Goal: Information Seeking & Learning: Learn about a topic

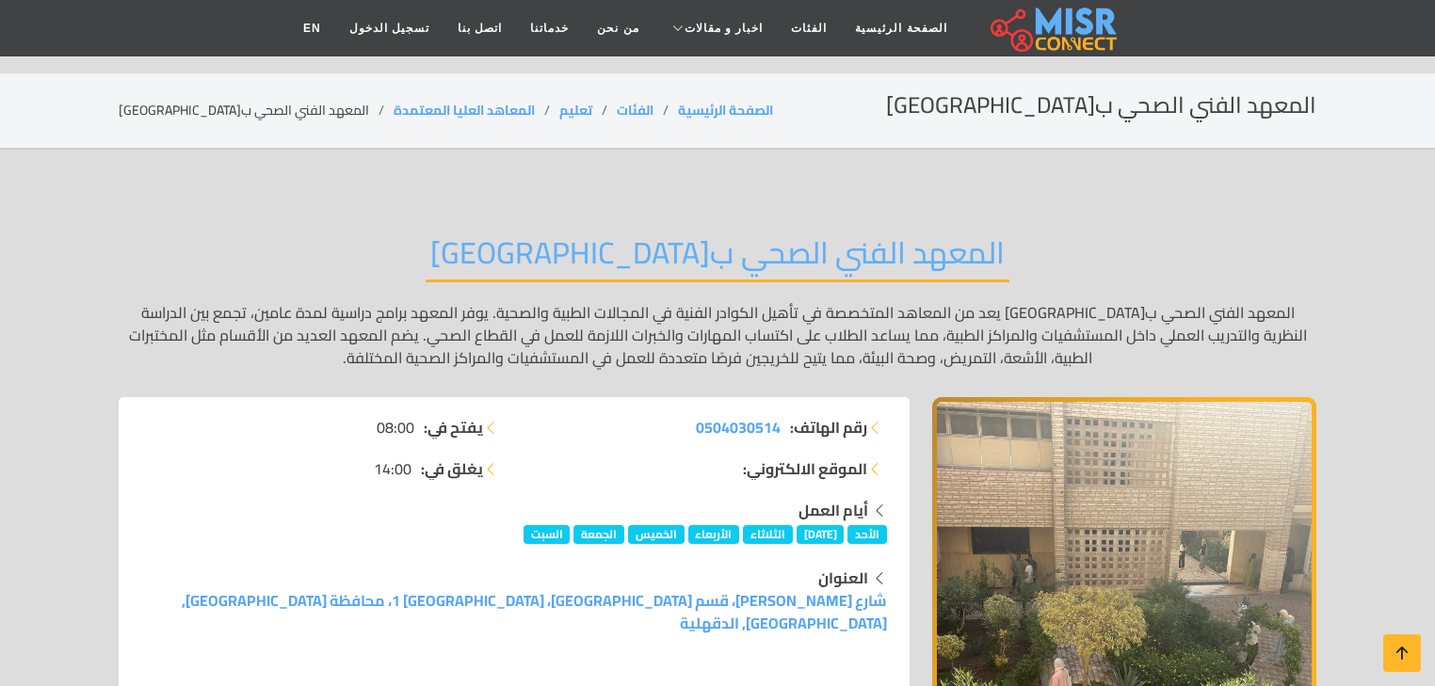
scroll to position [151, 0]
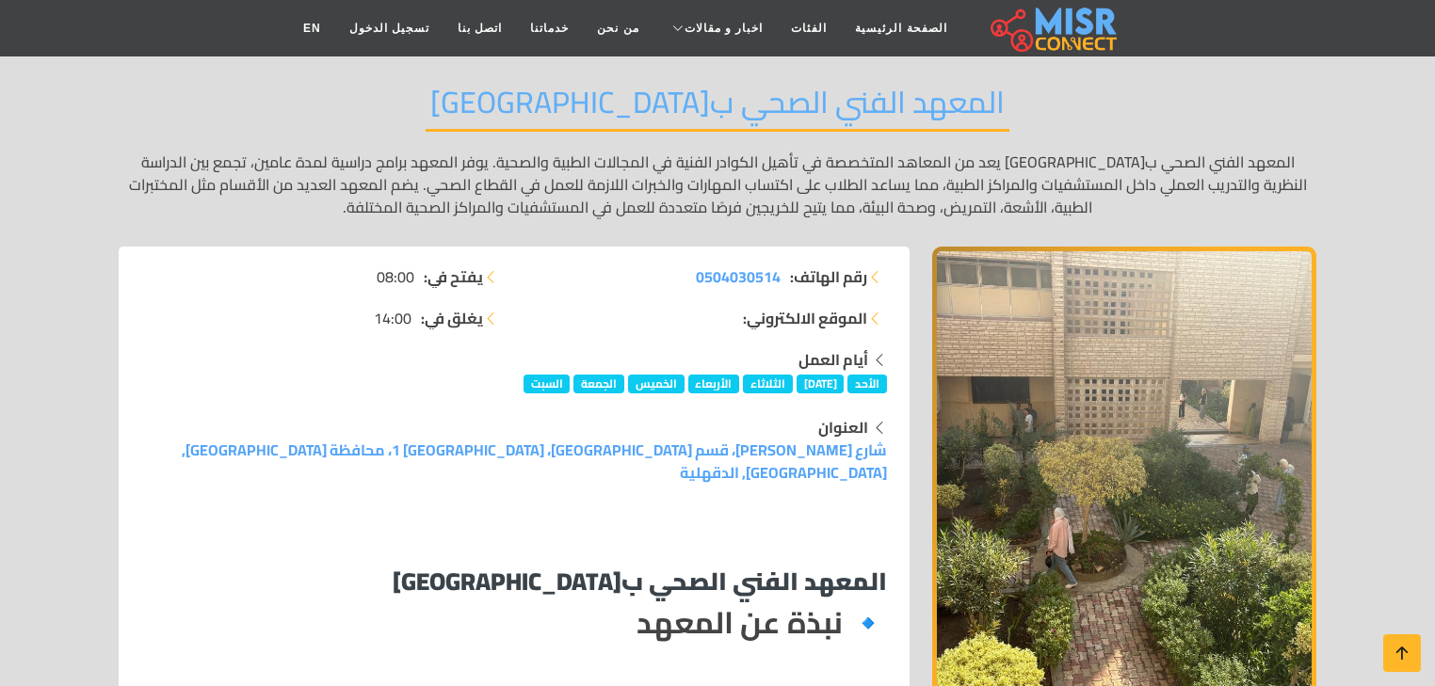
click at [656, 157] on p "المعهد الفني الصحي ب[GEOGRAPHIC_DATA] يعد من المعاهد المتخصصة في تأهيل الكوادر …" at bounding box center [717, 185] width 1197 height 68
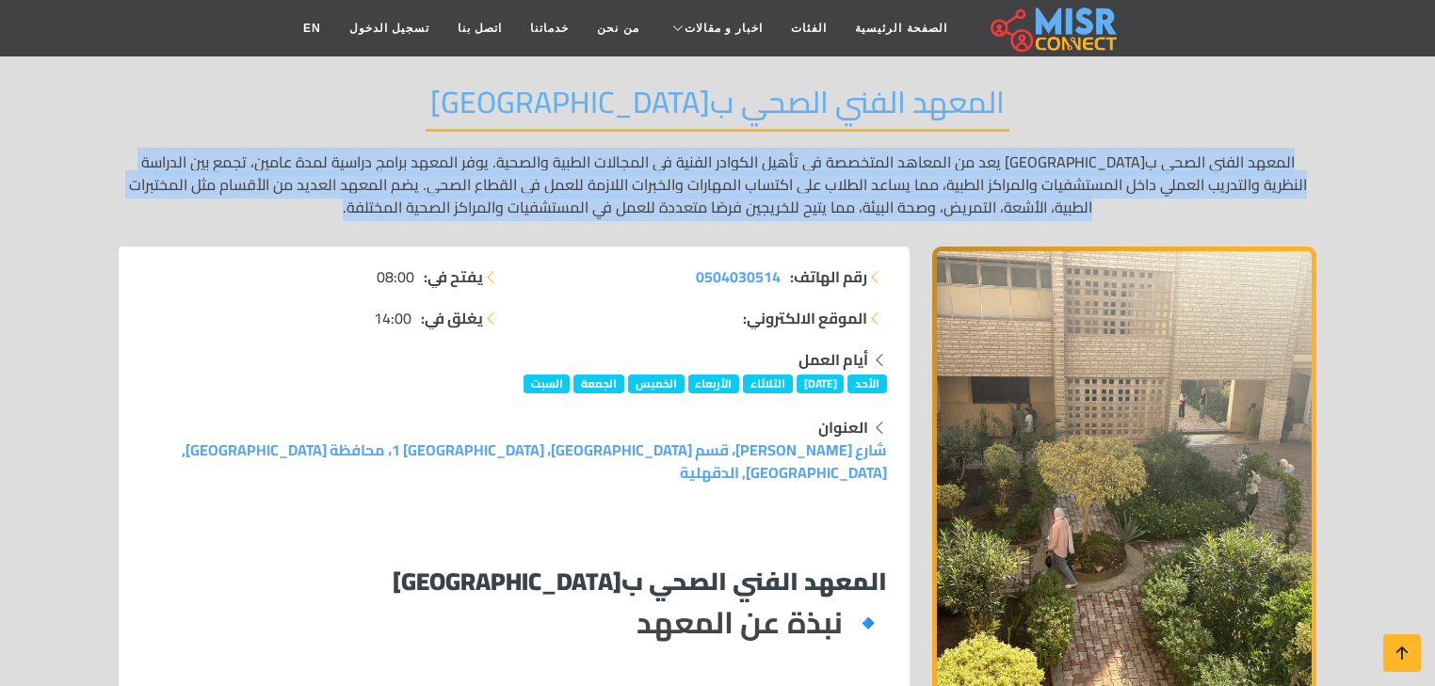
click at [656, 157] on p "المعهد الفني الصحي ب[GEOGRAPHIC_DATA] يعد من المعاهد المتخصصة في تأهيل الكوادر …" at bounding box center [717, 185] width 1197 height 68
click at [424, 158] on p "المعهد الفني الصحي ب[GEOGRAPHIC_DATA] يعد من المعاهد المتخصصة في تأهيل الكوادر …" at bounding box center [717, 185] width 1197 height 68
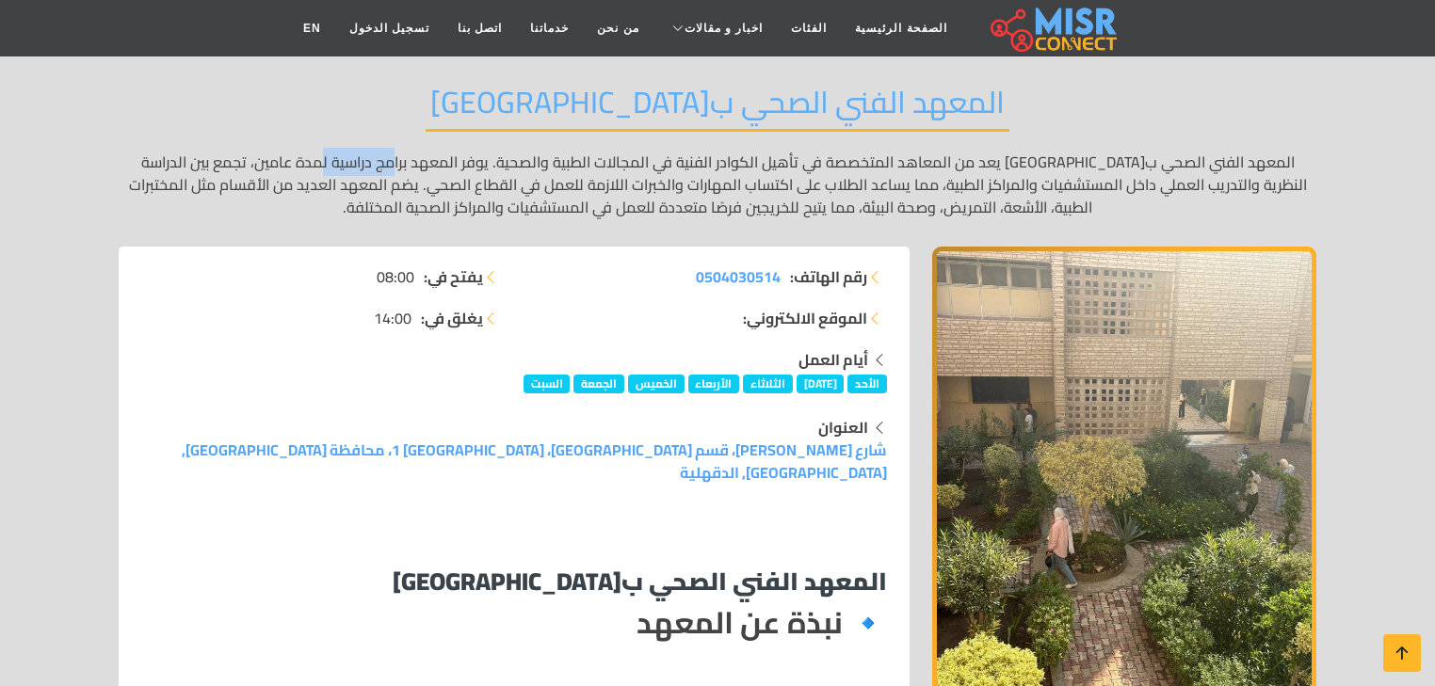
drag, startPoint x: 429, startPoint y: 162, endPoint x: 354, endPoint y: 165, distance: 75.4
click at [354, 165] on p "المعهد الفني الصحي ب[GEOGRAPHIC_DATA] يعد من المعاهد المتخصصة في تأهيل الكوادر …" at bounding box center [717, 185] width 1197 height 68
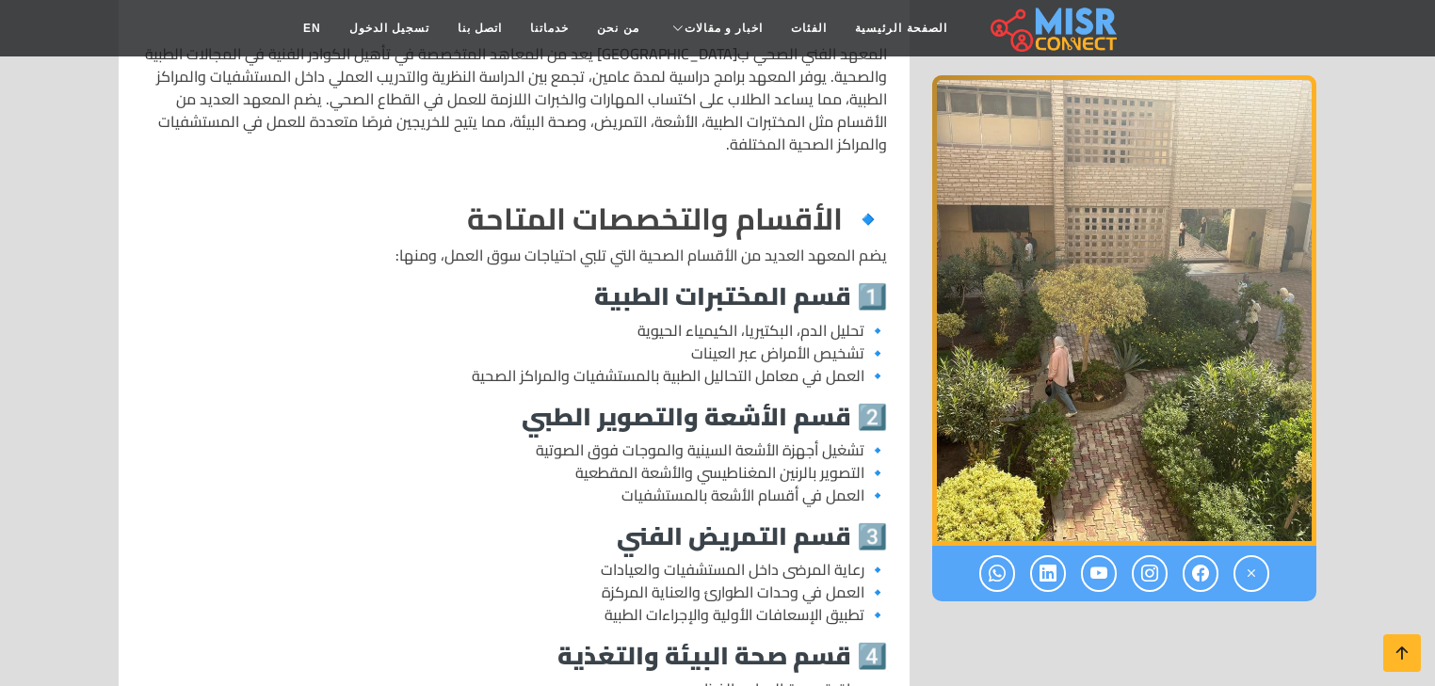
scroll to position [828, 0]
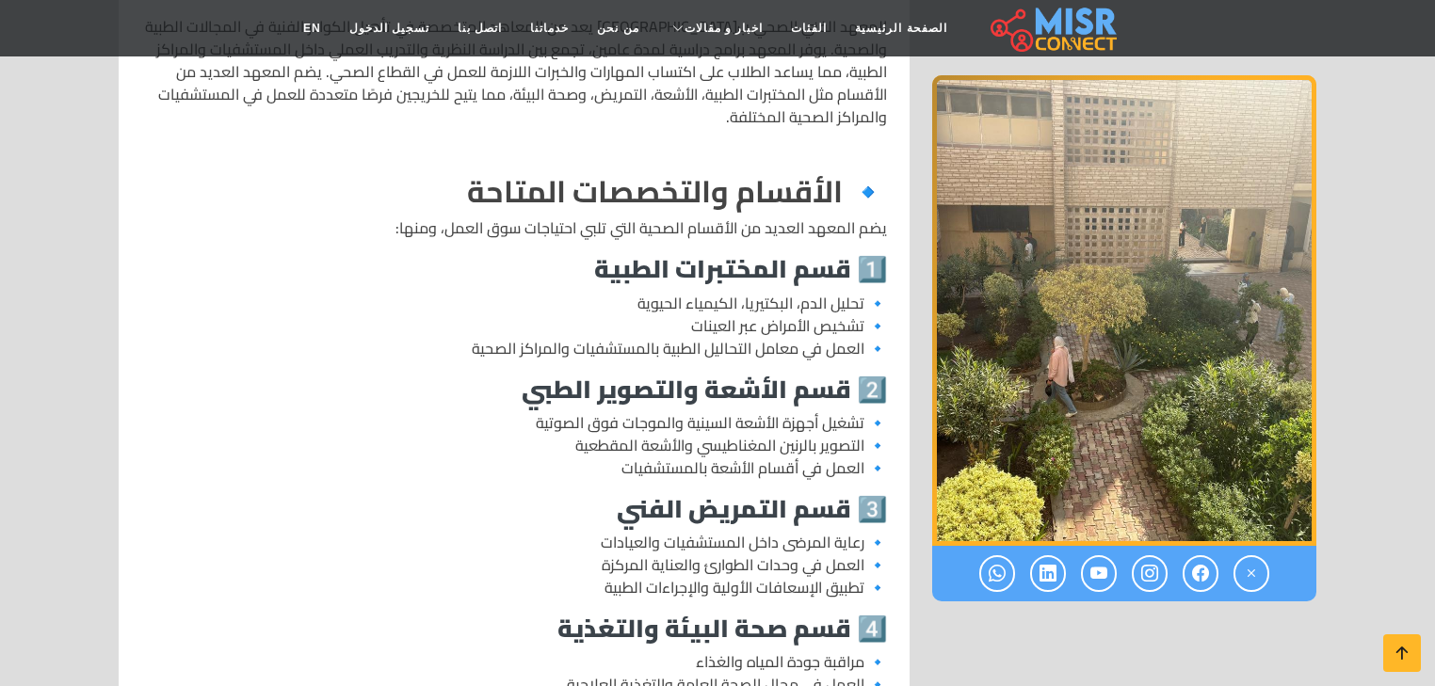
click at [779, 246] on strong "1️⃣ قسم المختبرات الطبية" at bounding box center [740, 269] width 293 height 46
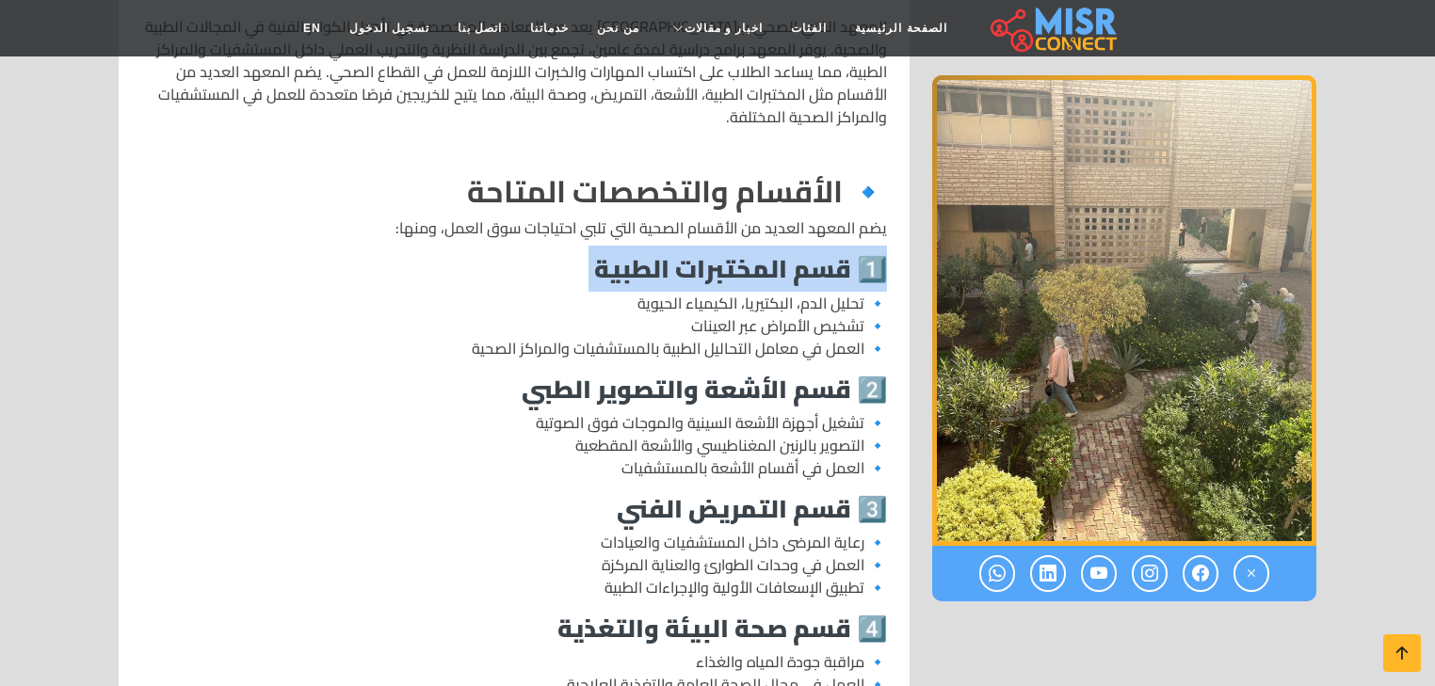
click at [779, 246] on strong "1️⃣ قسم المختبرات الطبية" at bounding box center [740, 269] width 293 height 46
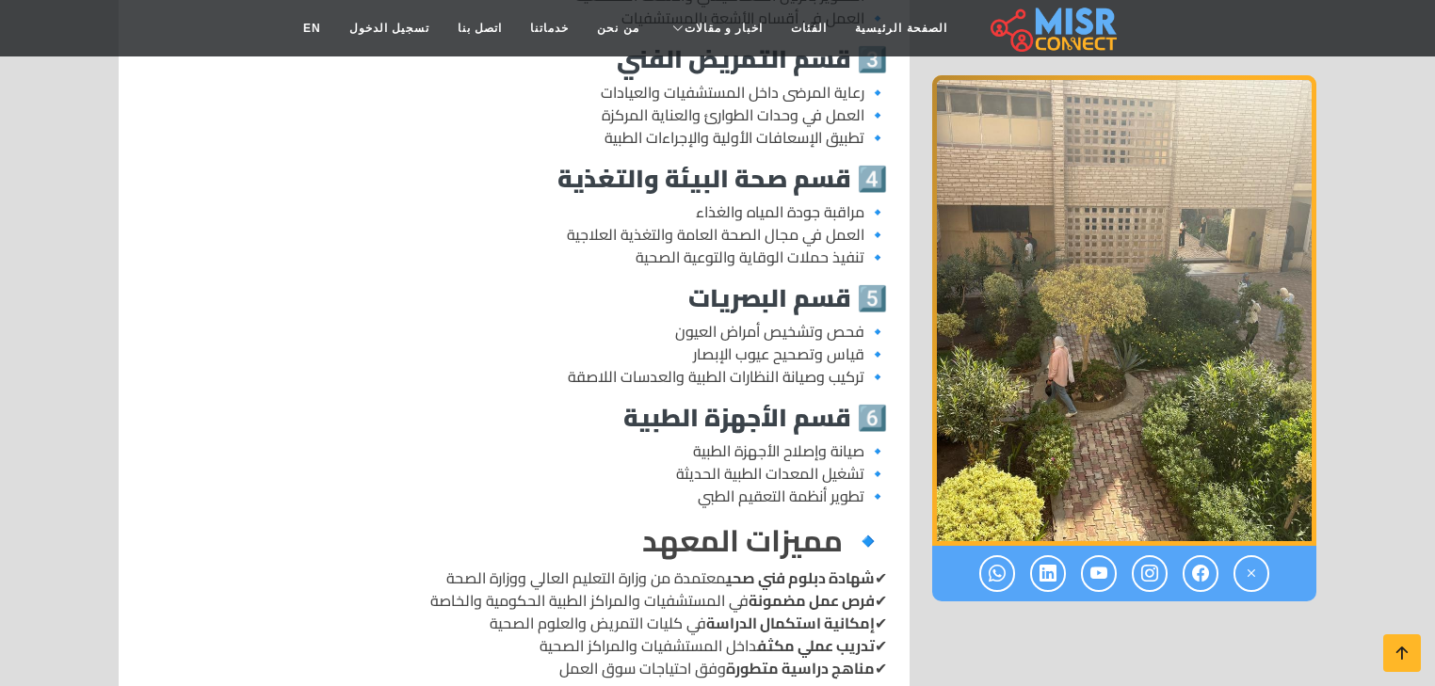
scroll to position [1280, 0]
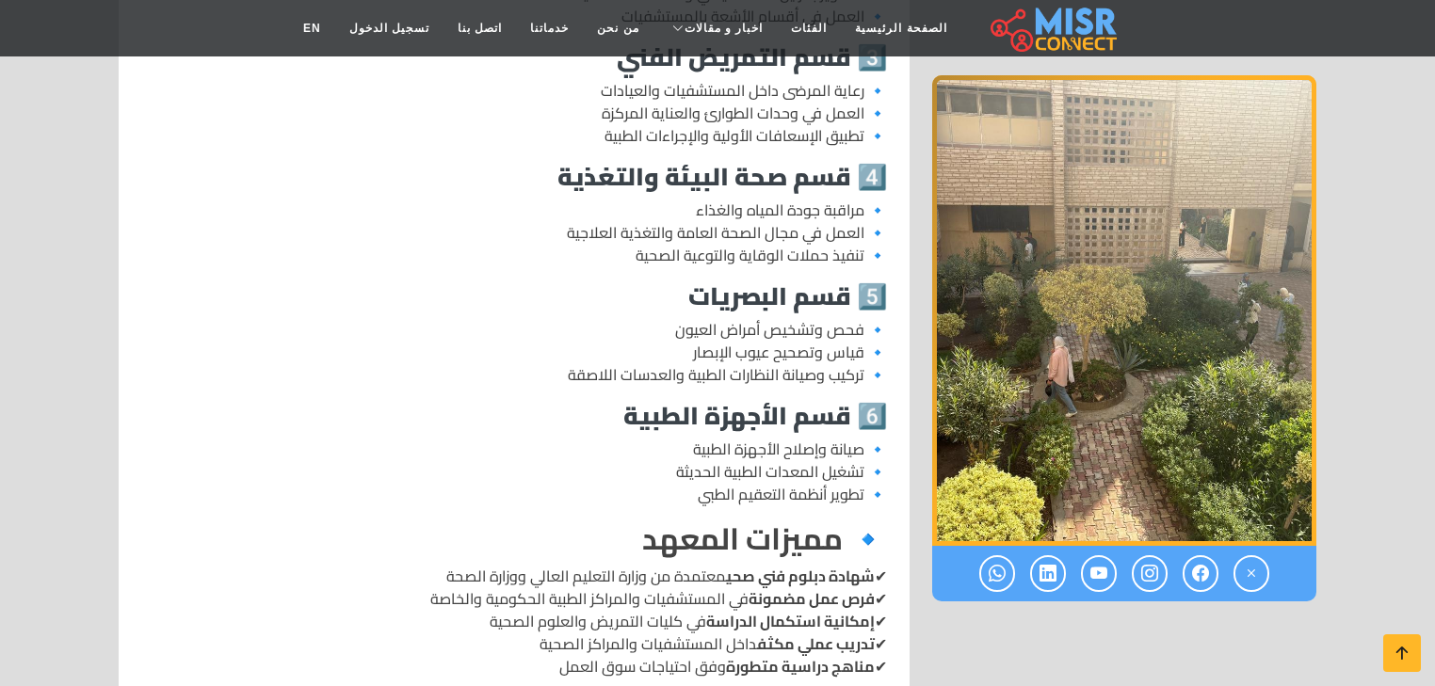
click at [757, 274] on strong "5️⃣ قسم البصريات" at bounding box center [787, 296] width 199 height 46
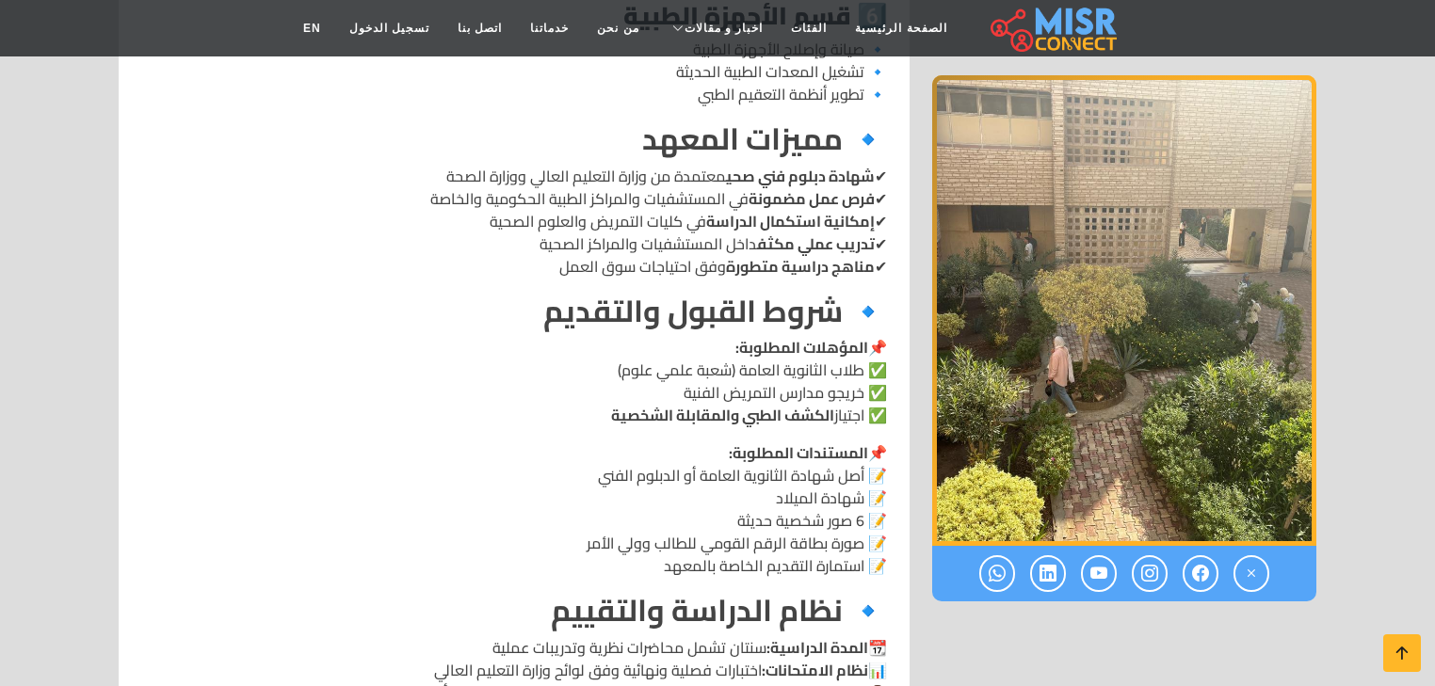
scroll to position [1807, 0]
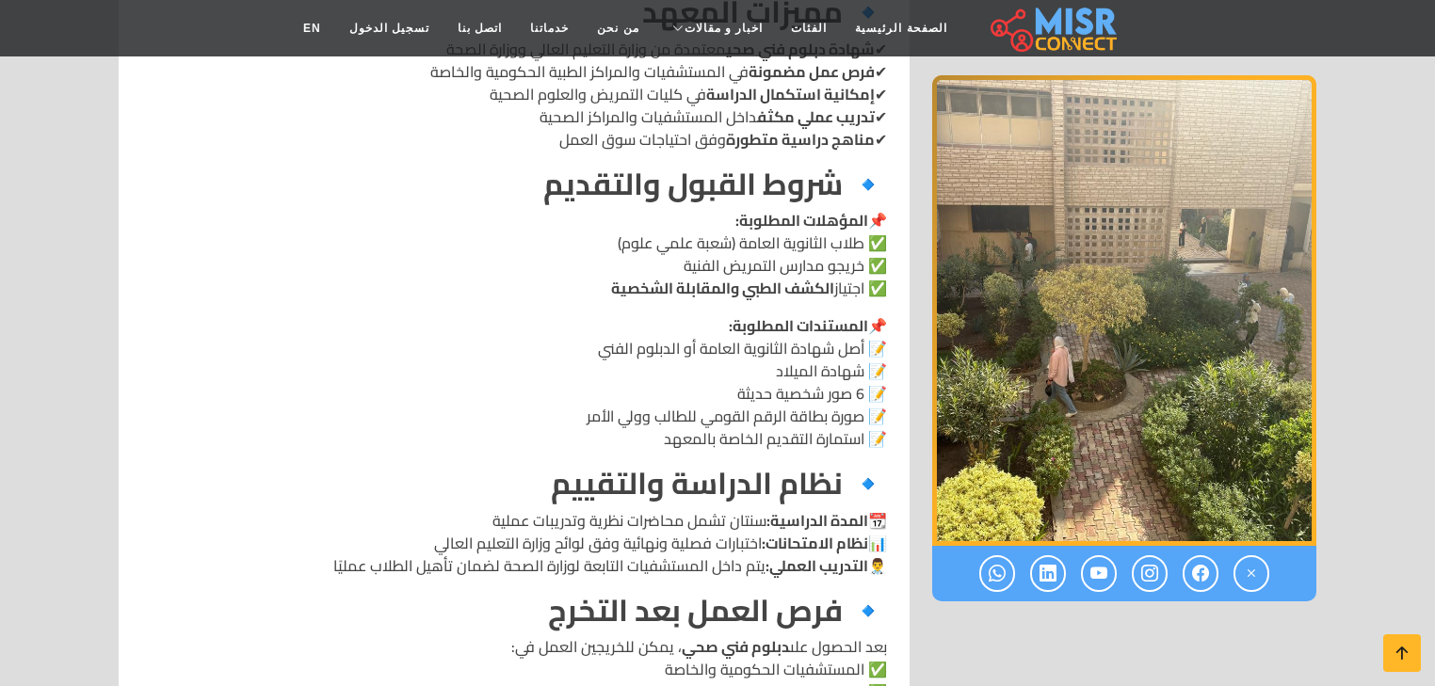
click at [690, 274] on strong "الكشف الطبي والمقابلة الشخصية" at bounding box center [722, 288] width 223 height 28
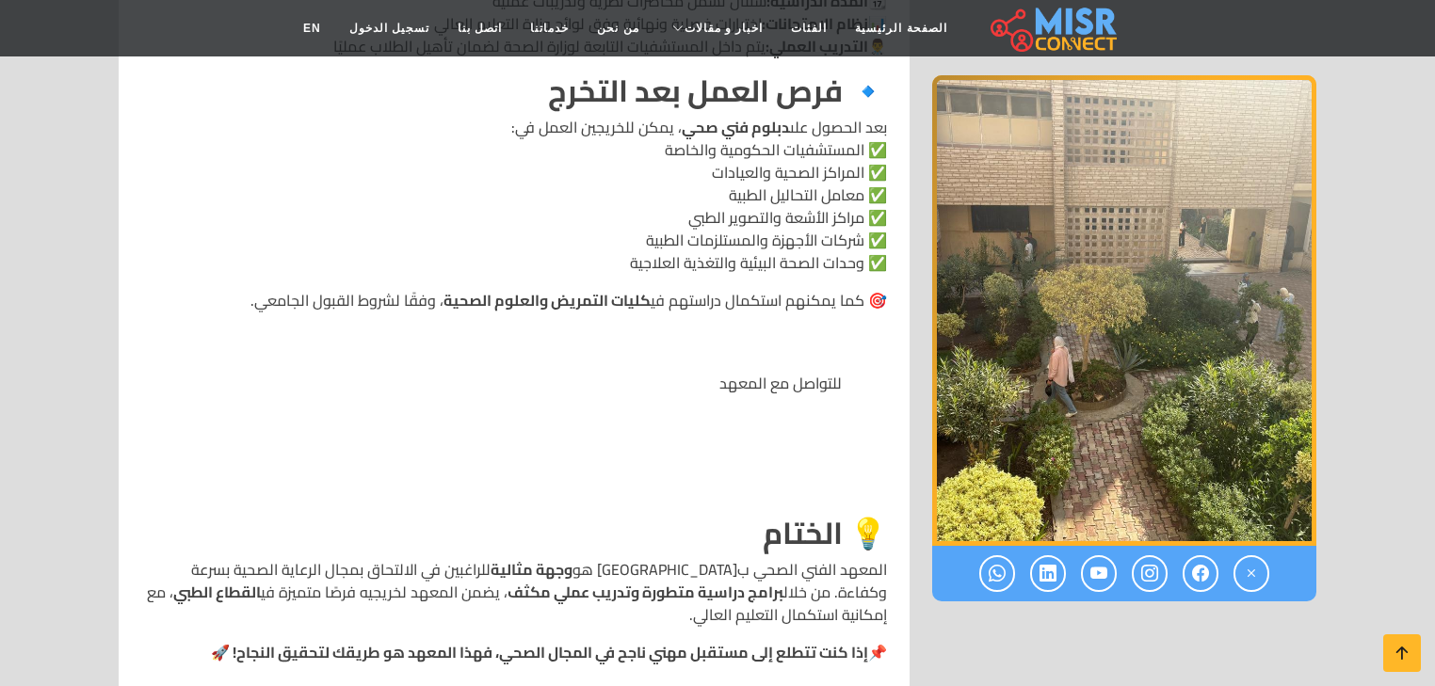
scroll to position [2485, 0]
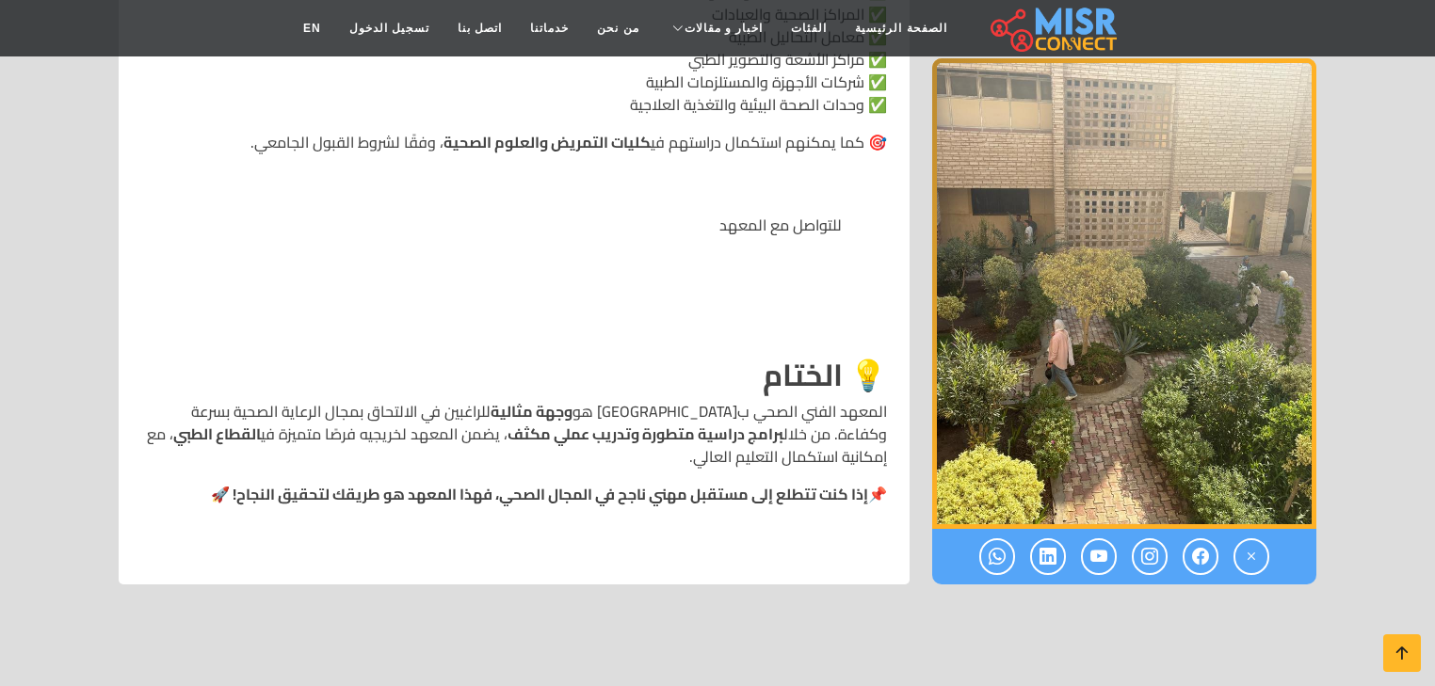
click at [663, 400] on p "المعهد الفني الصحي بالمنصورة هو وجهة مثالية للراغبين في الالتحاق بمجال الرعاية …" at bounding box center [513, 434] width 745 height 68
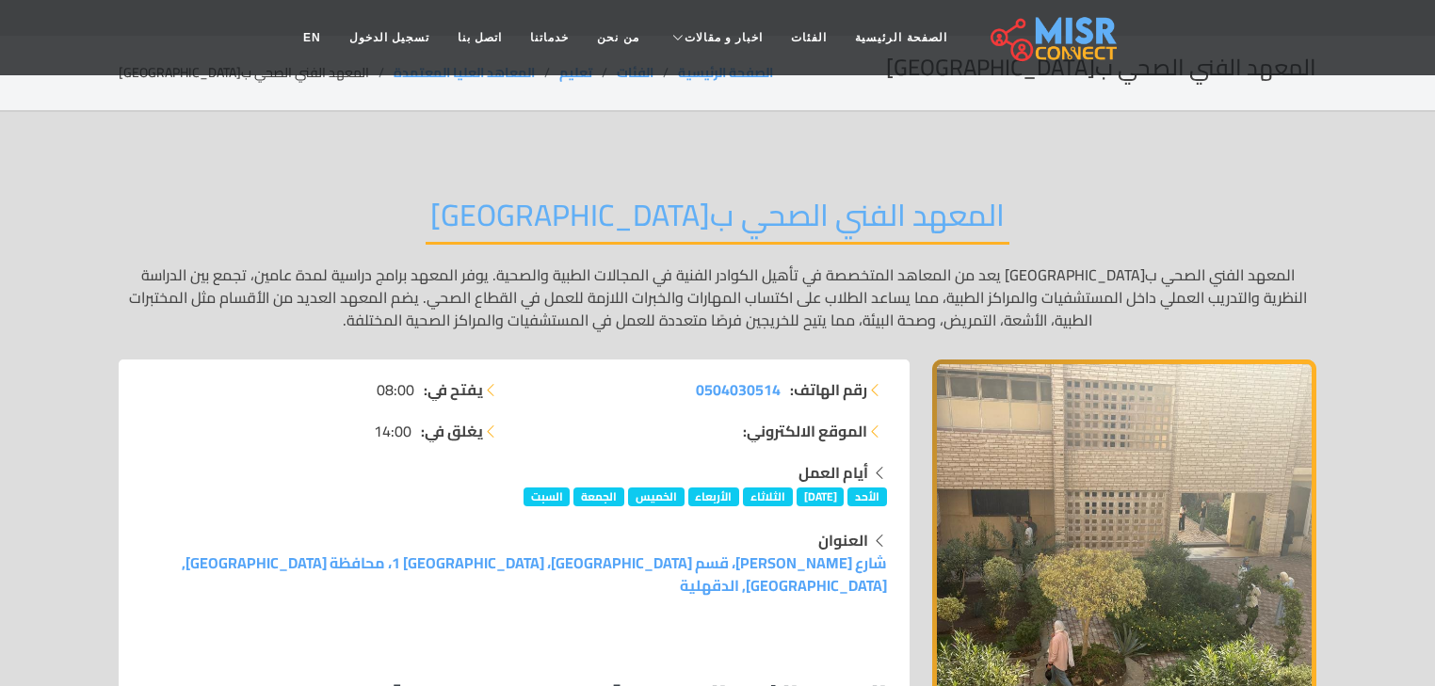
scroll to position [0, 0]
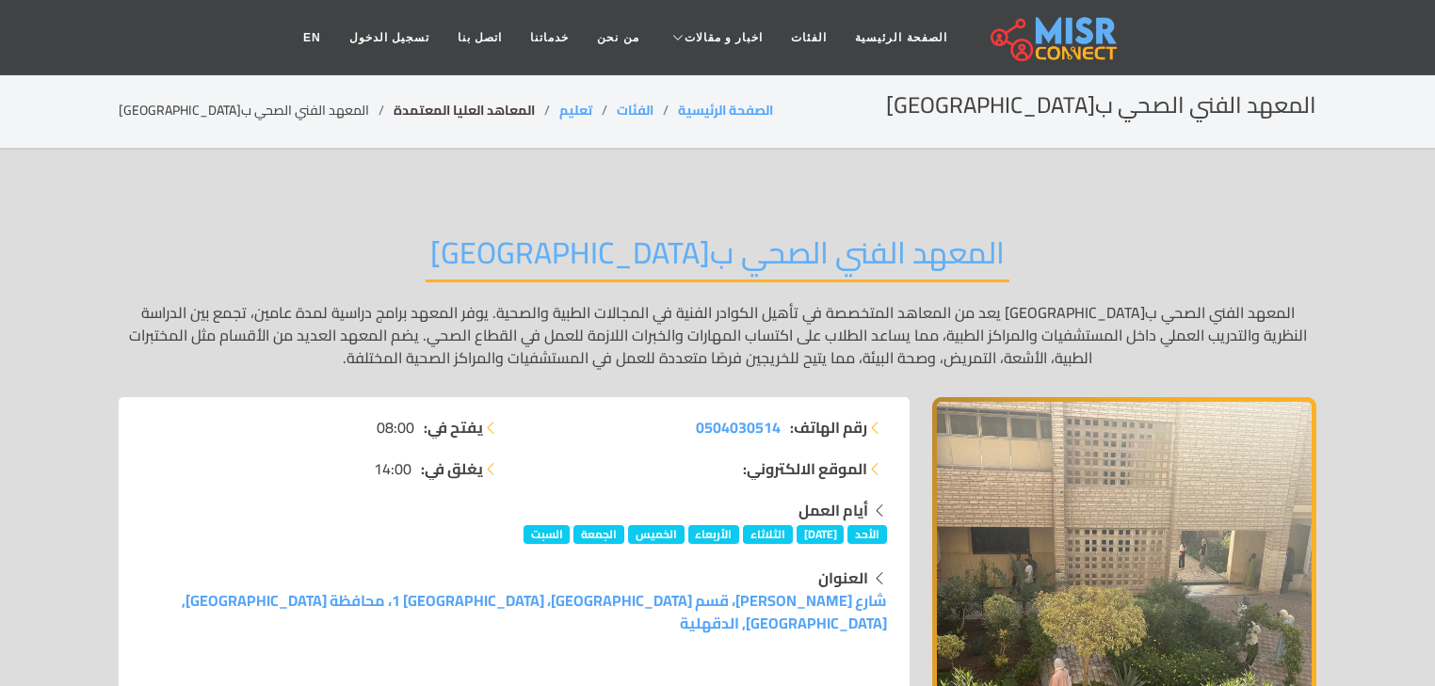
click at [397, 113] on link "المعاهد العليا المعتمدة" at bounding box center [463, 110] width 141 height 24
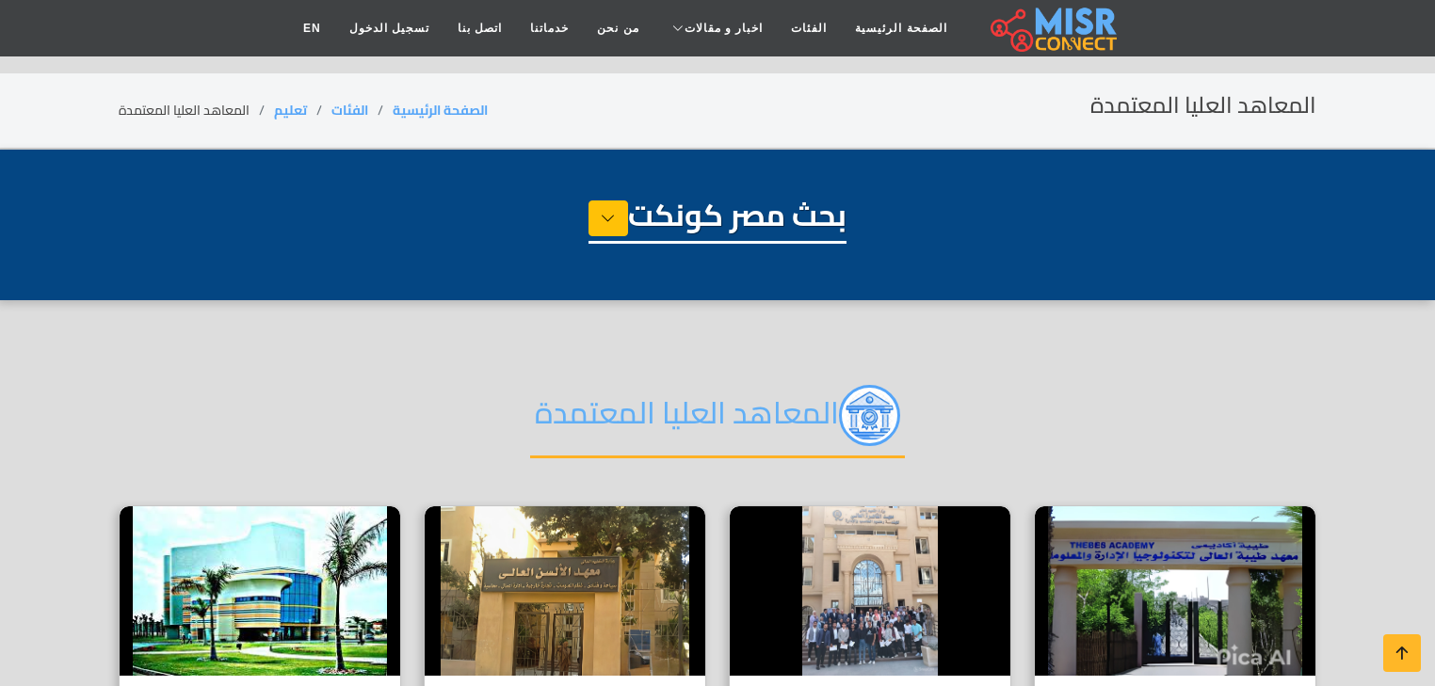
select select "*********"
select select "**********"
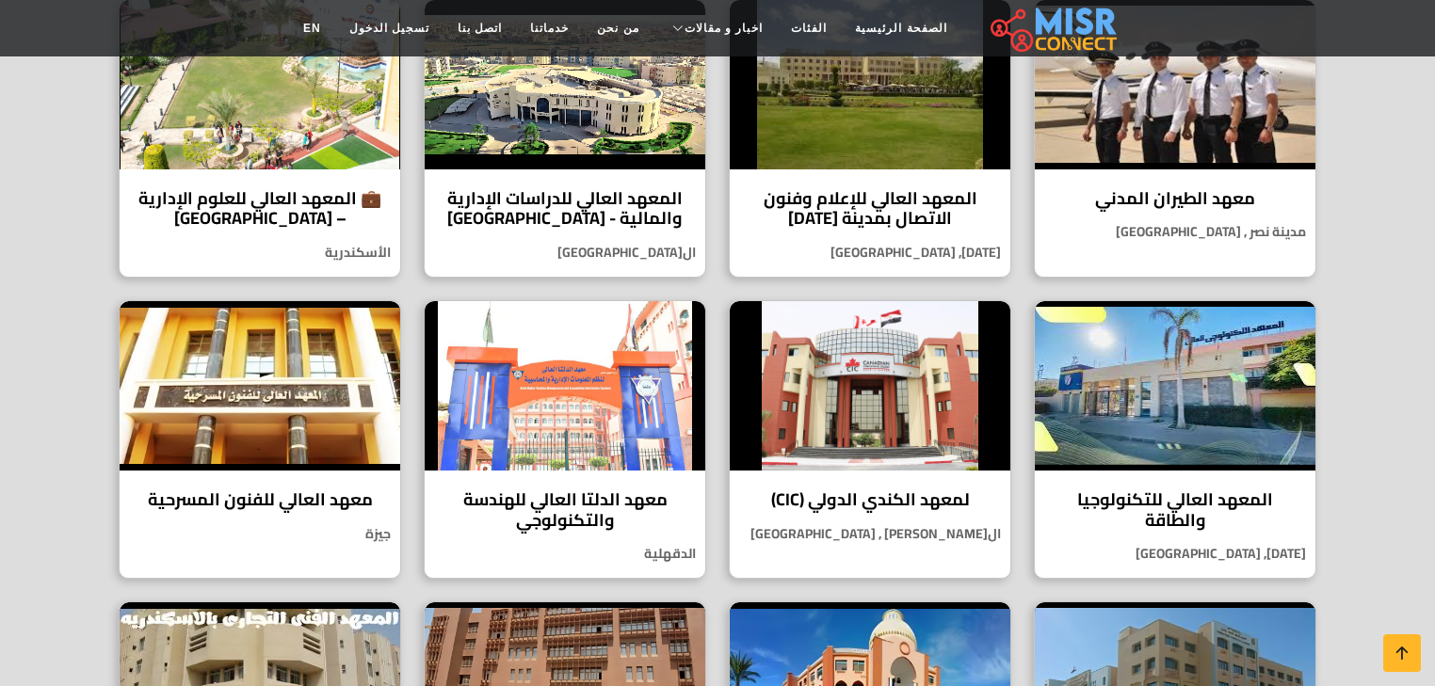
scroll to position [1581, 0]
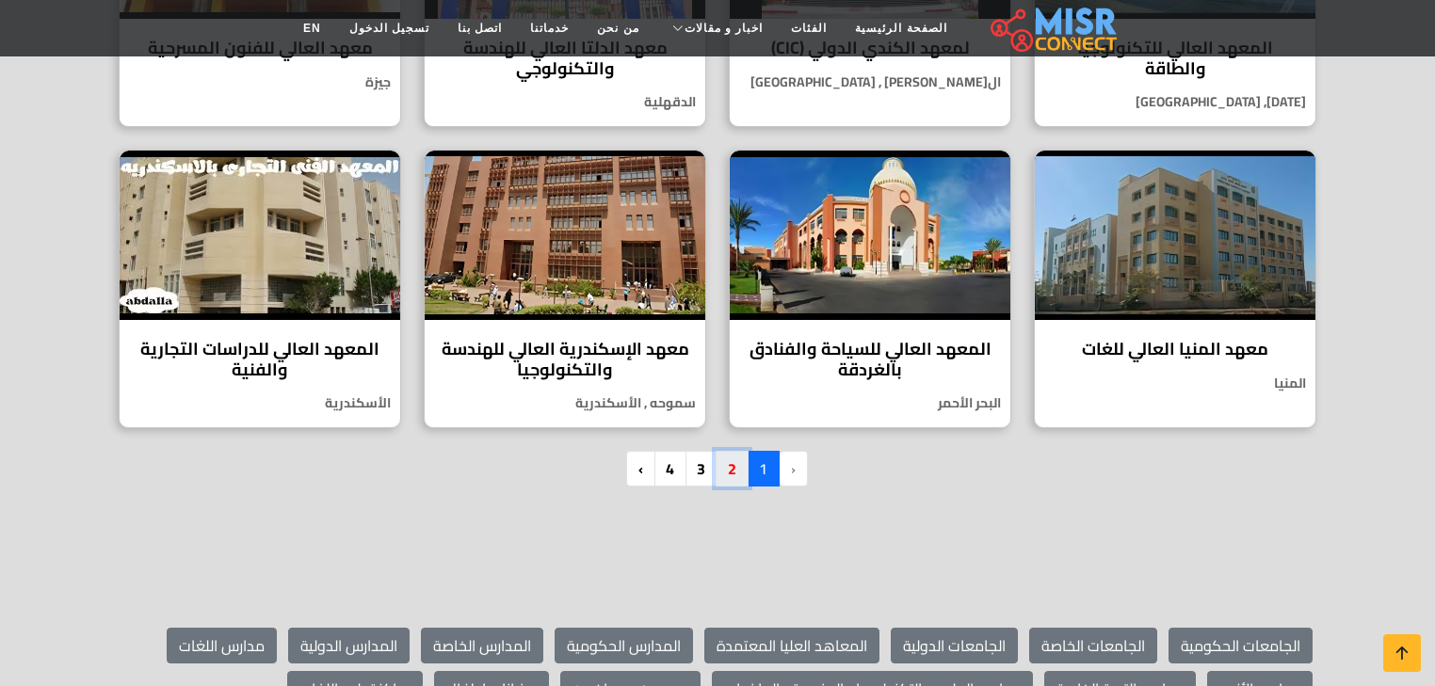
click at [727, 451] on link "2" at bounding box center [731, 469] width 33 height 36
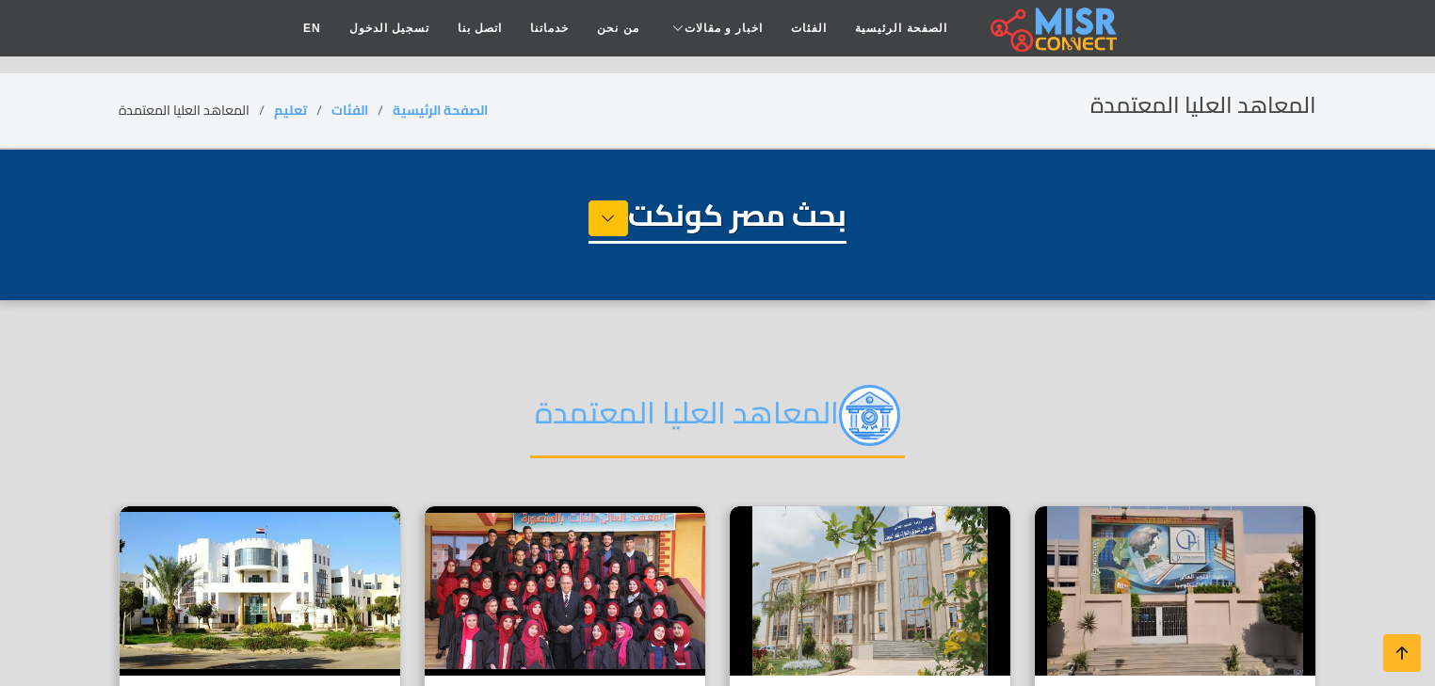
select select "*********"
select select "**********"
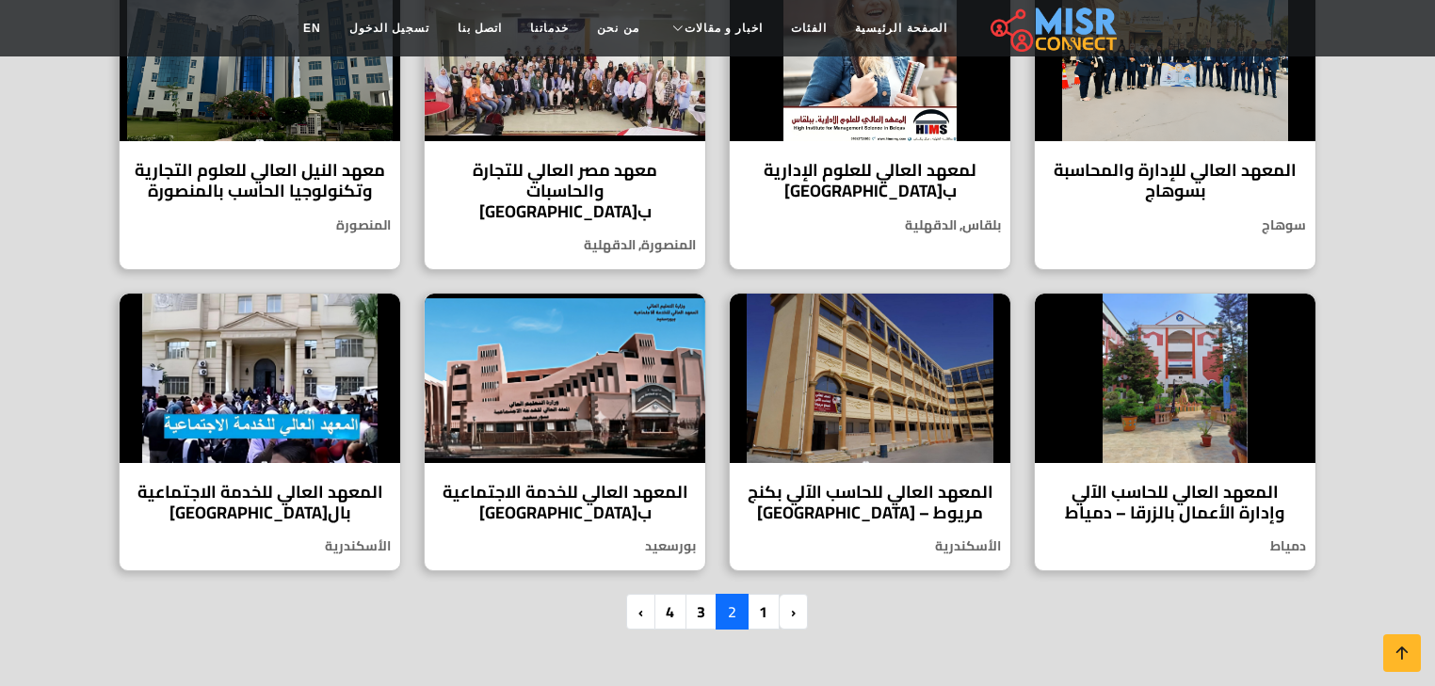
scroll to position [1581, 0]
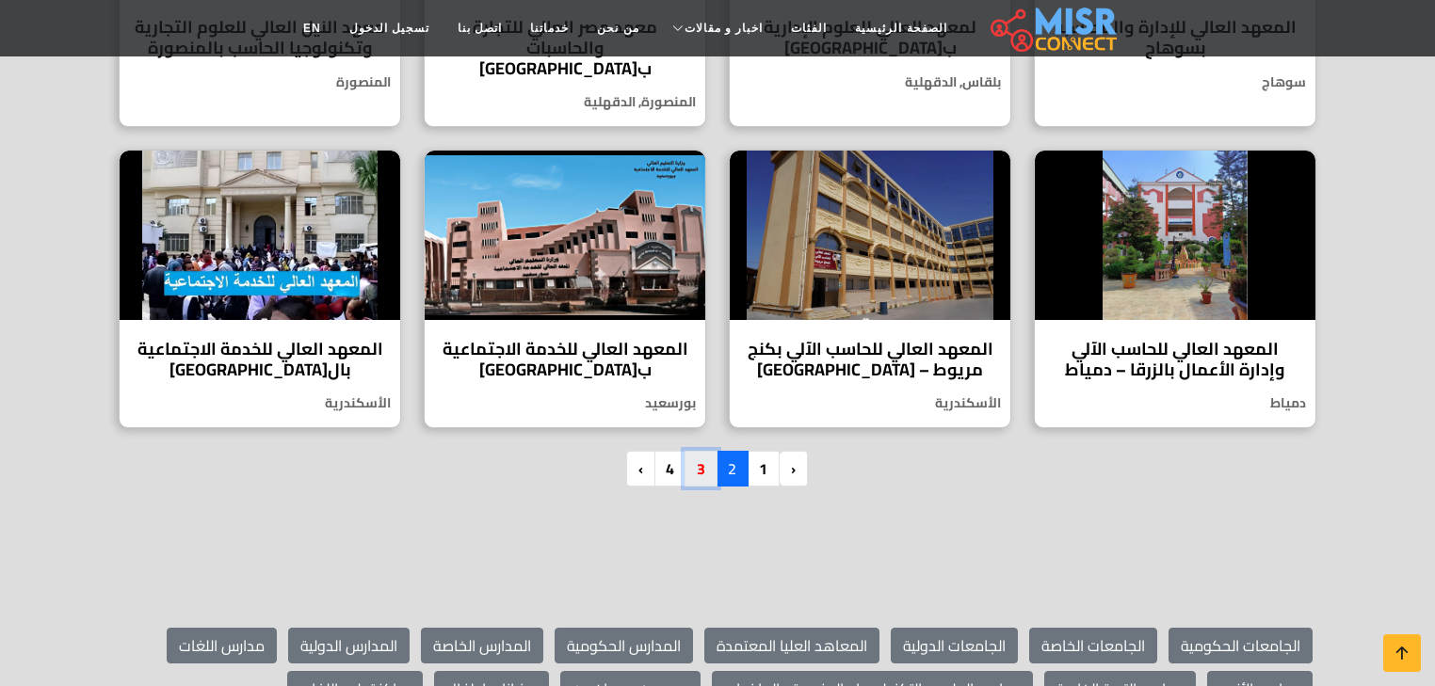
click at [693, 451] on link "3" at bounding box center [700, 469] width 33 height 36
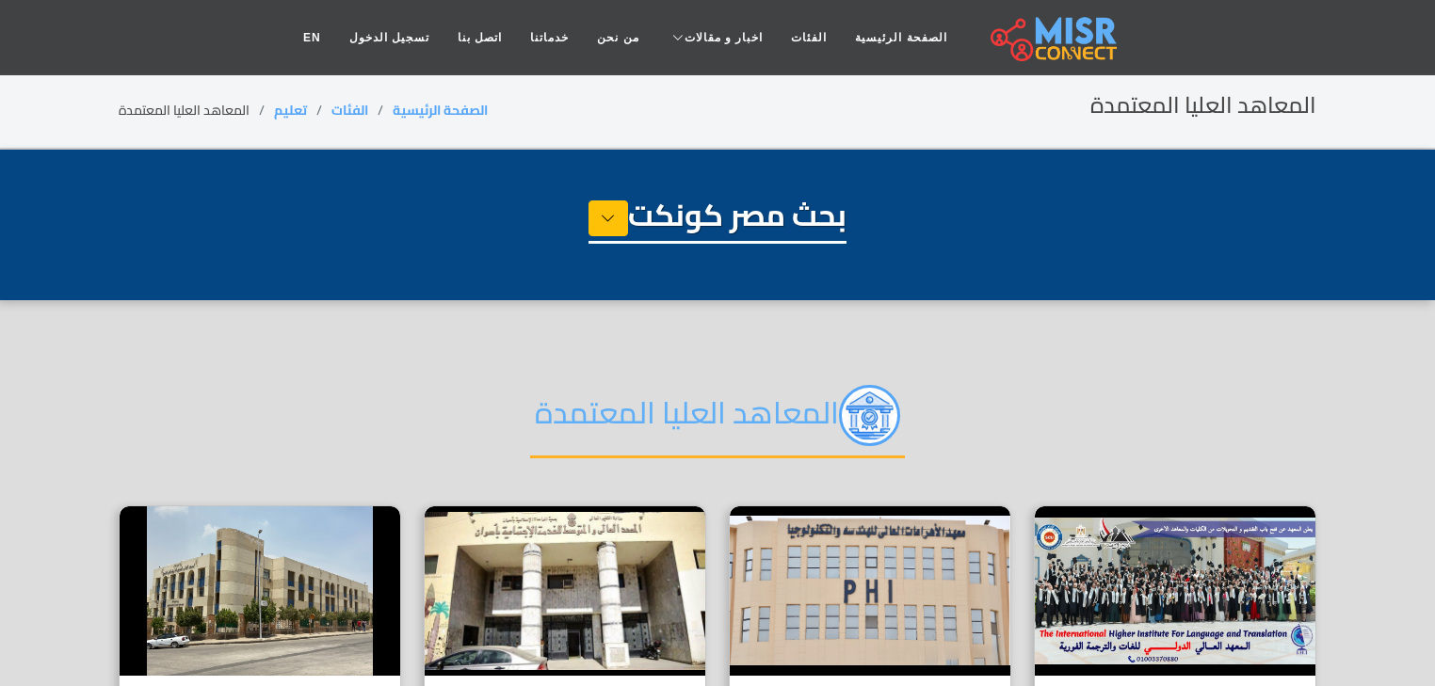
select select "*********"
select select "**********"
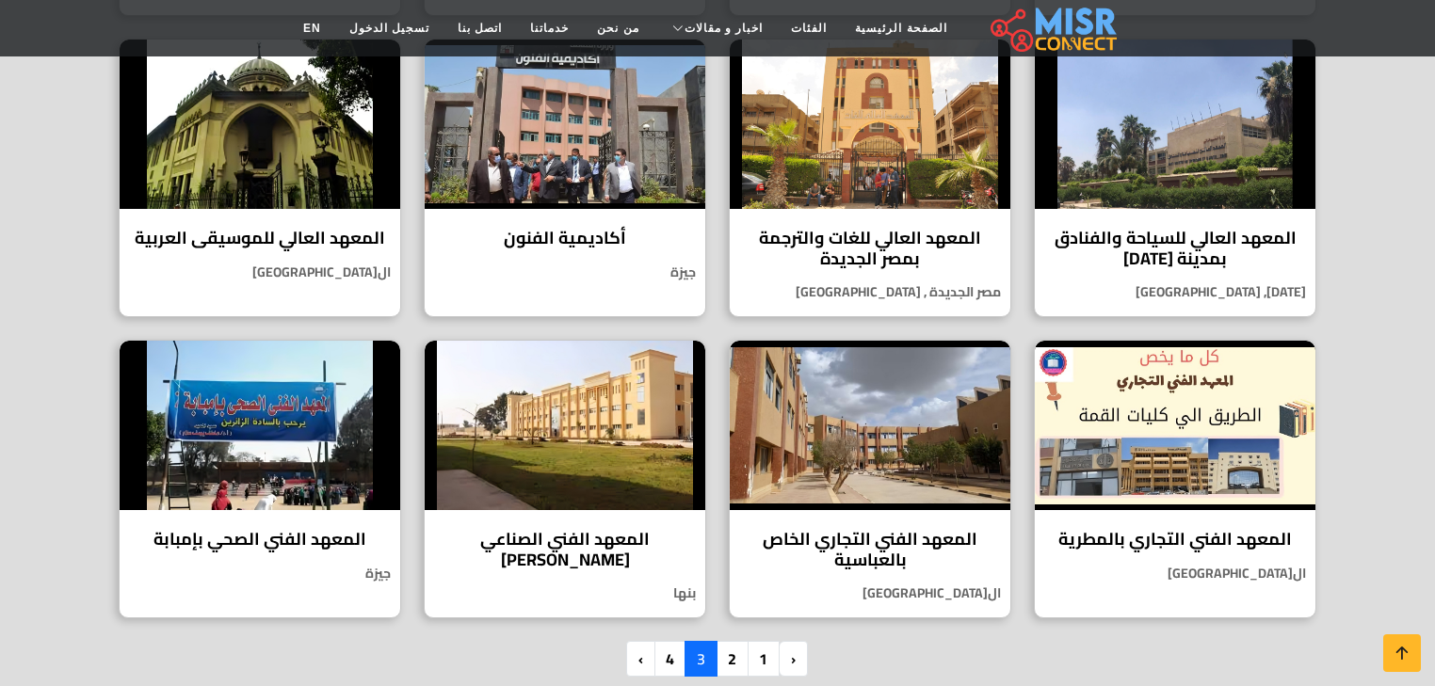
scroll to position [1581, 0]
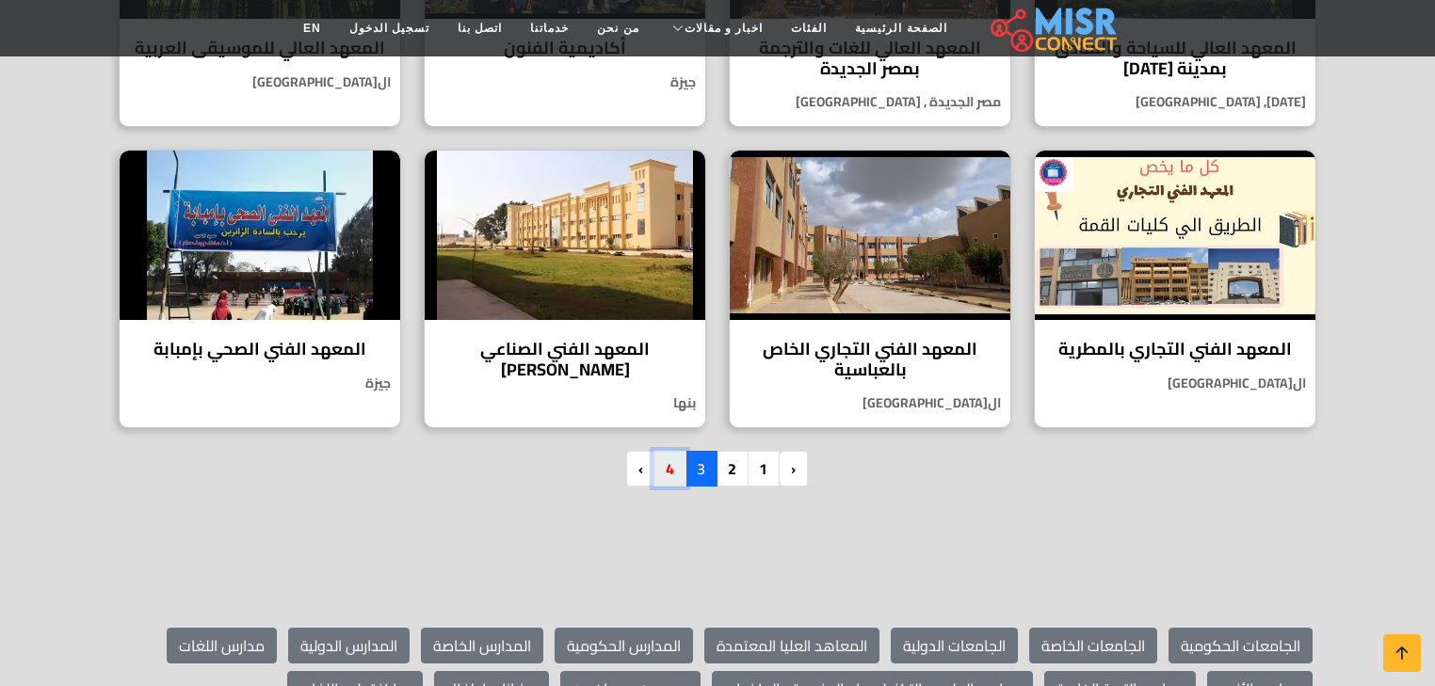
click at [672, 457] on link "4" at bounding box center [669, 469] width 33 height 36
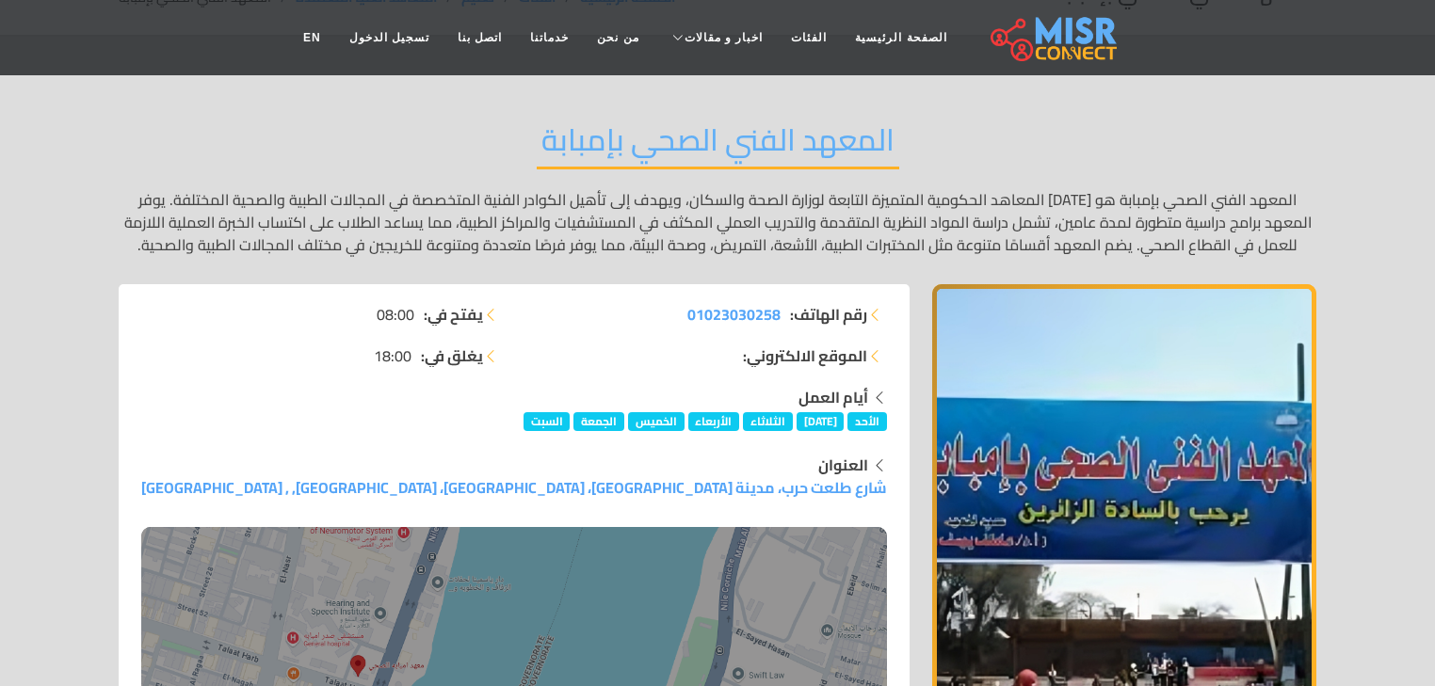
scroll to position [75, 0]
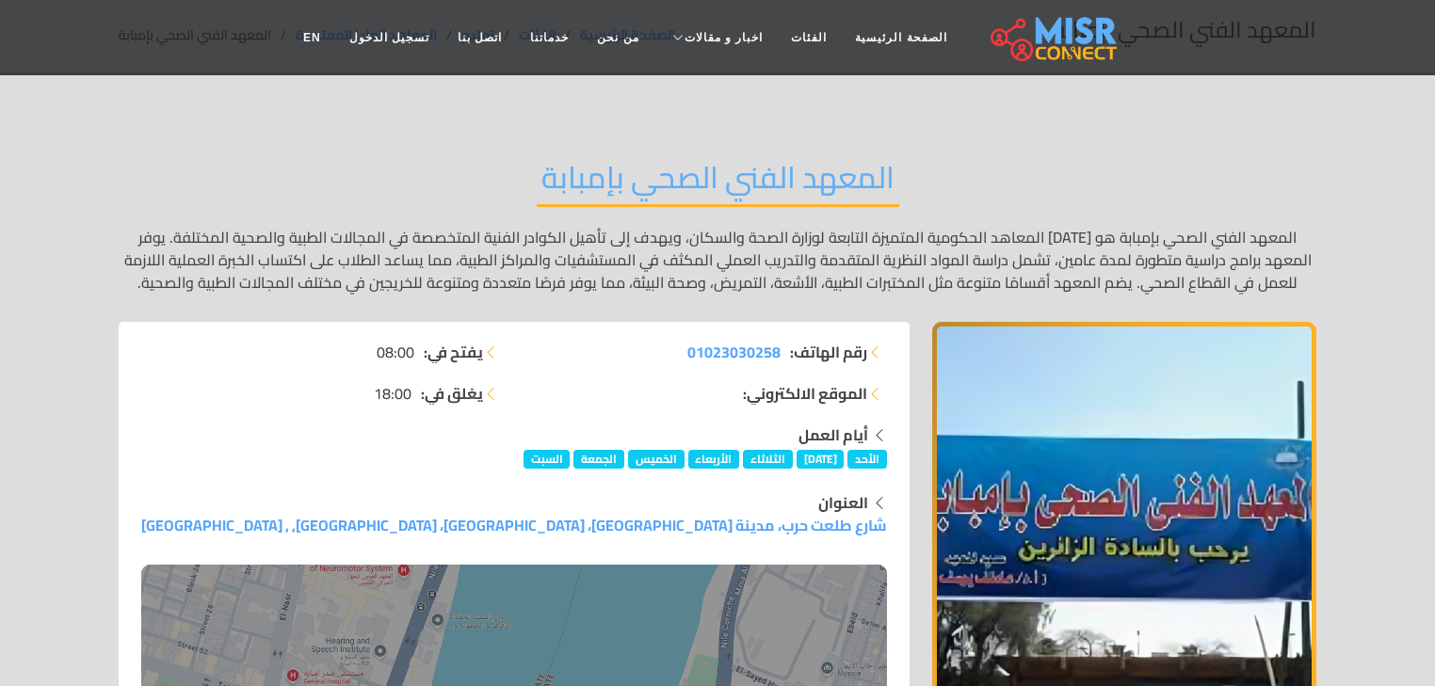
click at [813, 281] on p "المعهد الفني الصحي بإمبابة هو أحد المعاهد الحكومية المتميزة التابعة لوزارة الصح…" at bounding box center [717, 260] width 1197 height 68
click at [764, 285] on p "المعهد الفني الصحي بإمبابة هو أحد المعاهد الحكومية المتميزة التابعة لوزارة الصح…" at bounding box center [717, 260] width 1197 height 68
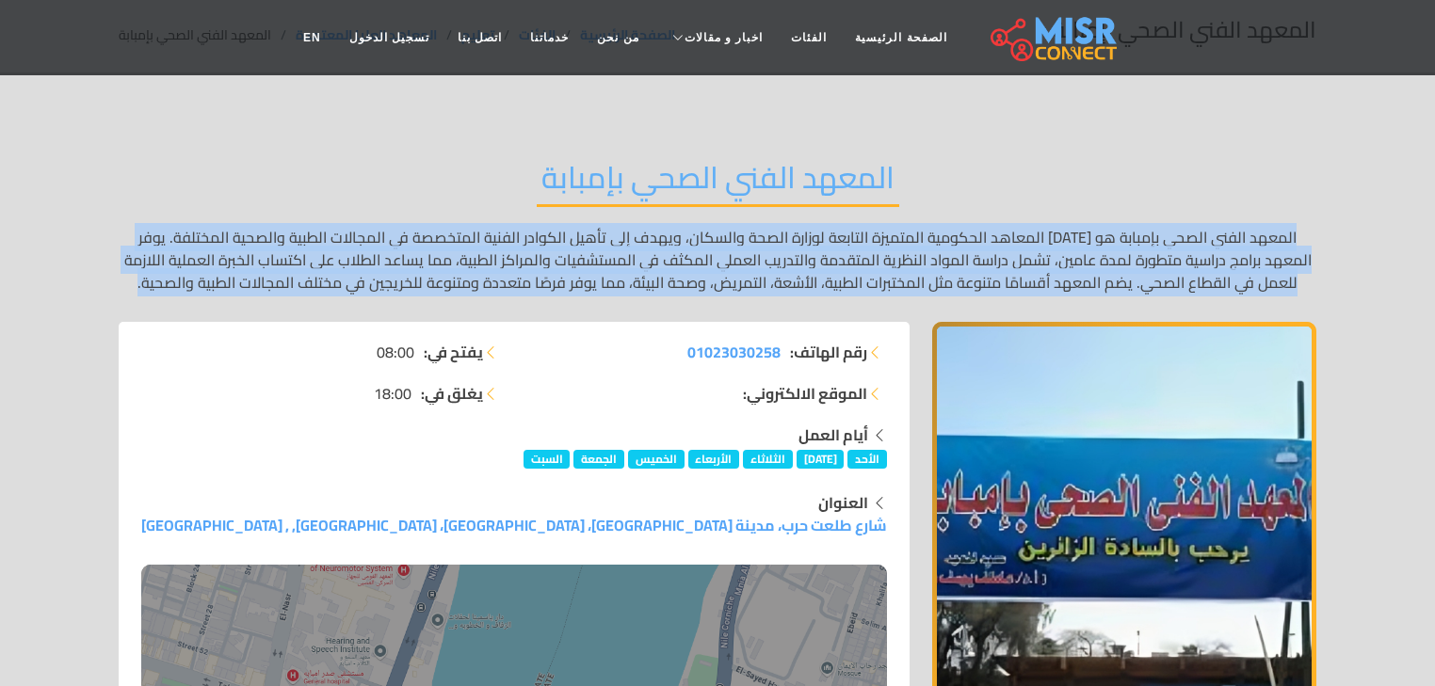
click at [764, 285] on p "المعهد الفني الصحي بإمبابة هو أحد المعاهد الحكومية المتميزة التابعة لوزارة الصح…" at bounding box center [717, 260] width 1197 height 68
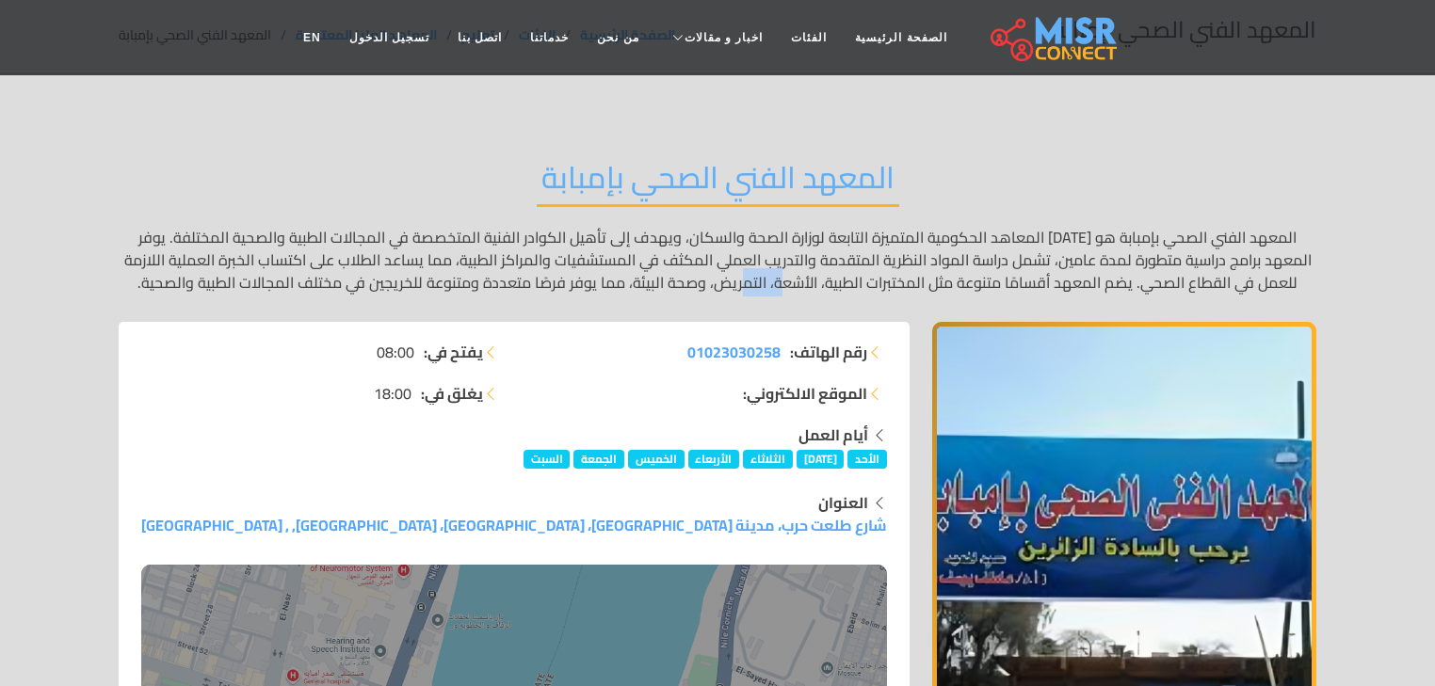
click at [764, 285] on p "المعهد الفني الصحي بإمبابة هو أحد المعاهد الحكومية المتميزة التابعة لوزارة الصح…" at bounding box center [717, 260] width 1197 height 68
click at [697, 279] on p "المعهد الفني الصحي بإمبابة هو أحد المعاهد الحكومية المتميزة التابعة لوزارة الصح…" at bounding box center [717, 260] width 1197 height 68
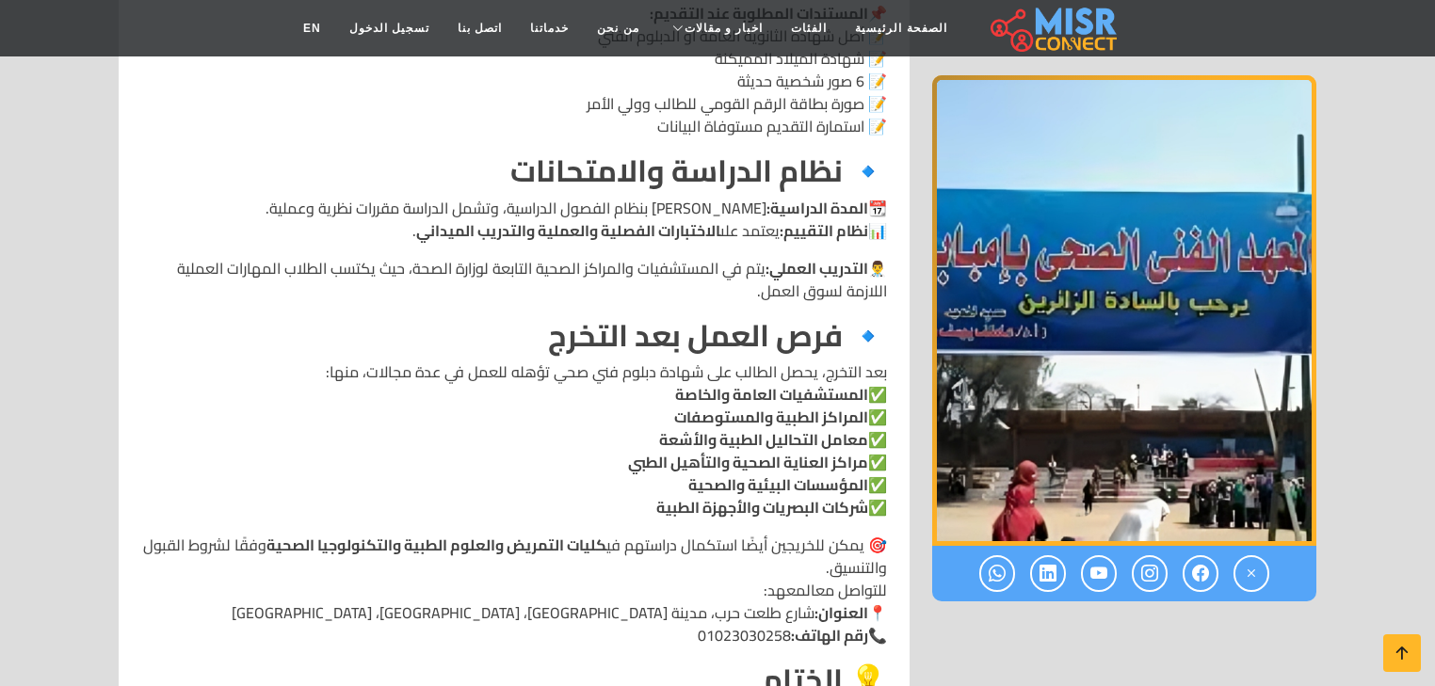
scroll to position [2636, 0]
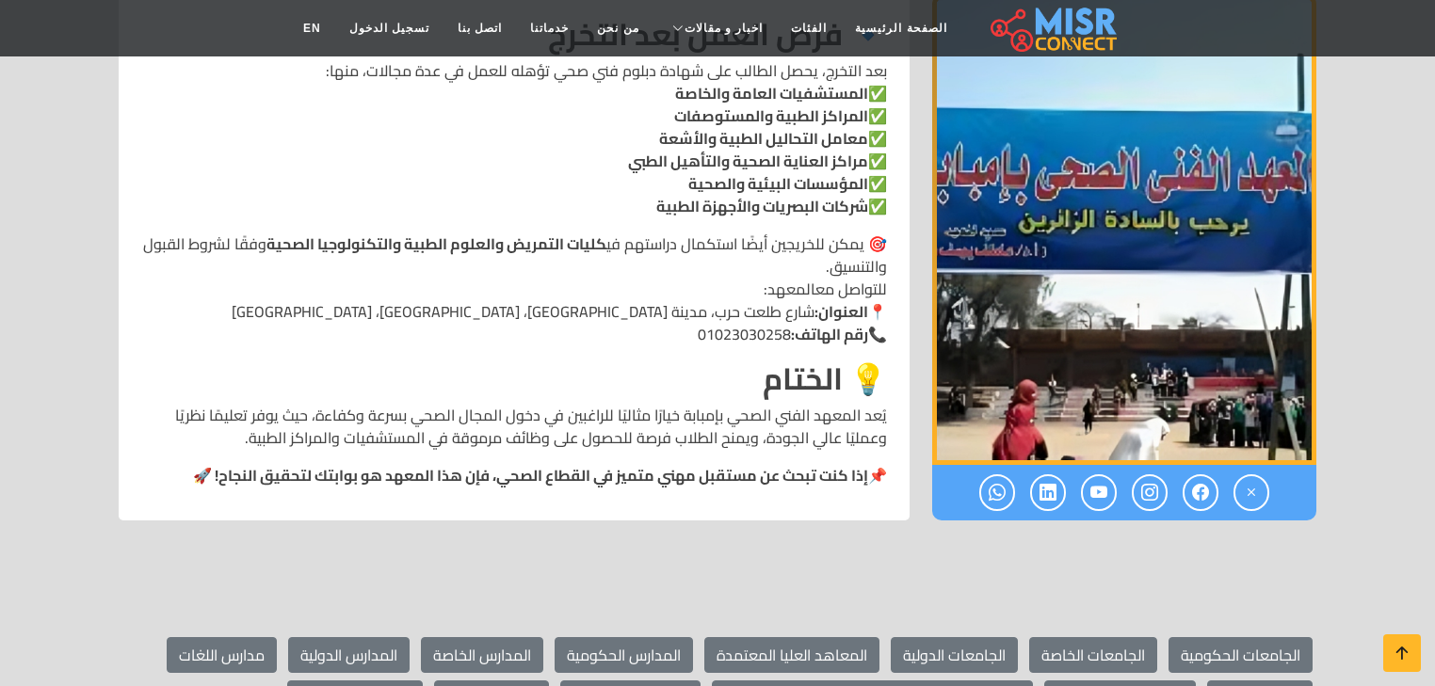
click at [535, 404] on p "يُعد المعهد الفني الصحي بإمبابة خيارًا مثاليًا للراغبين في دخول المجال الصحي بس…" at bounding box center [513, 426] width 745 height 45
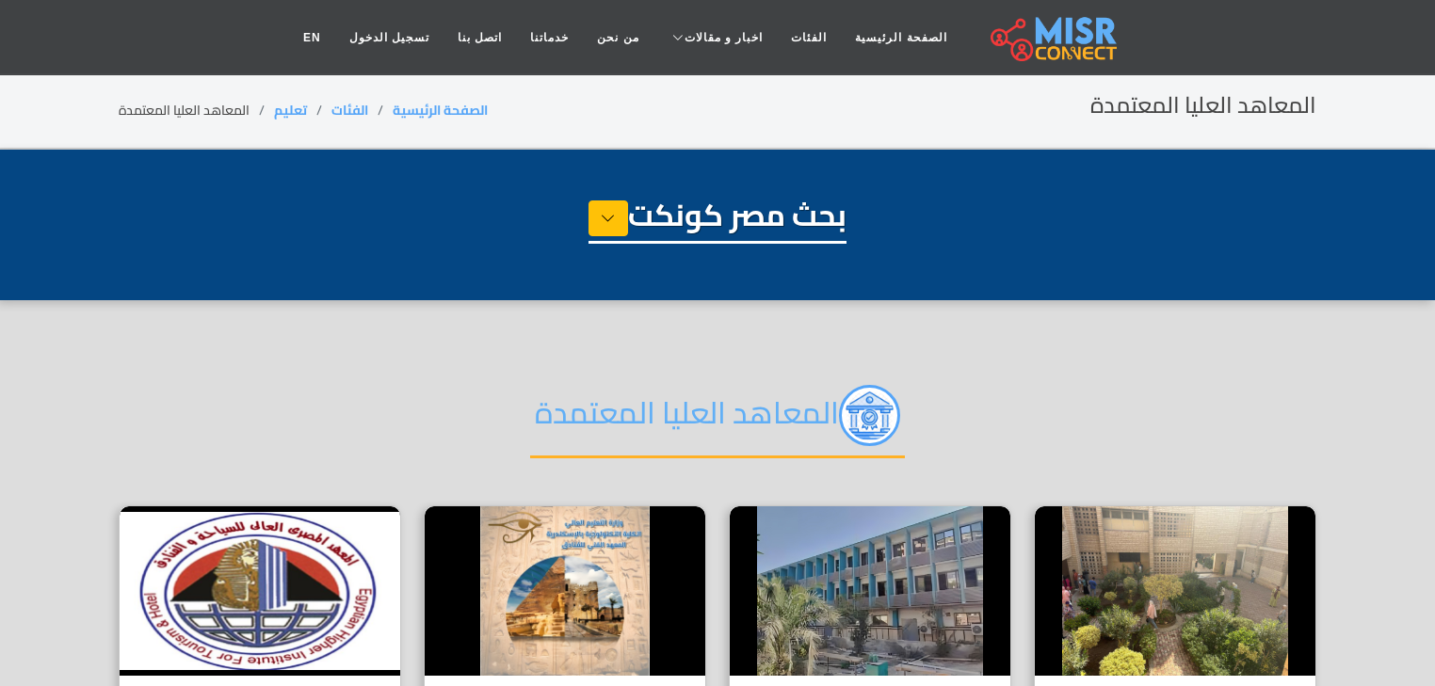
select select "*********"
select select "**********"
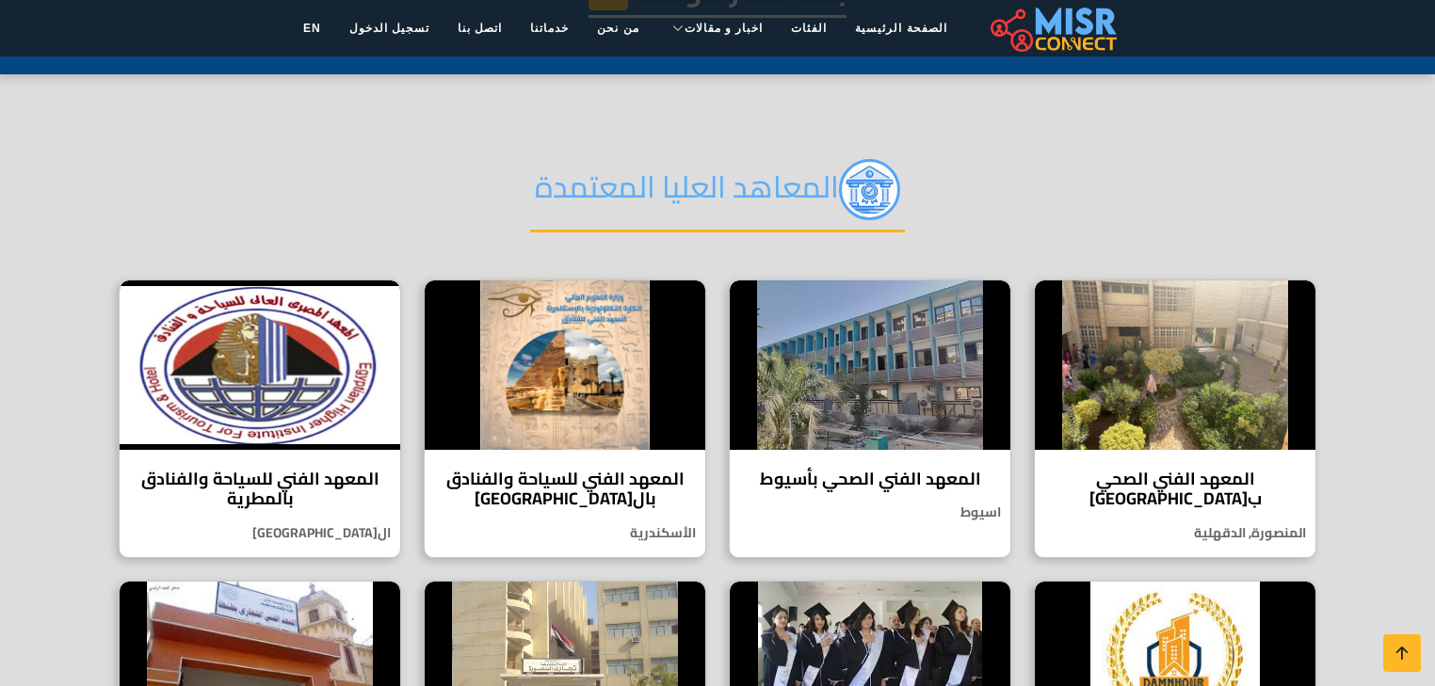
scroll to position [377, 0]
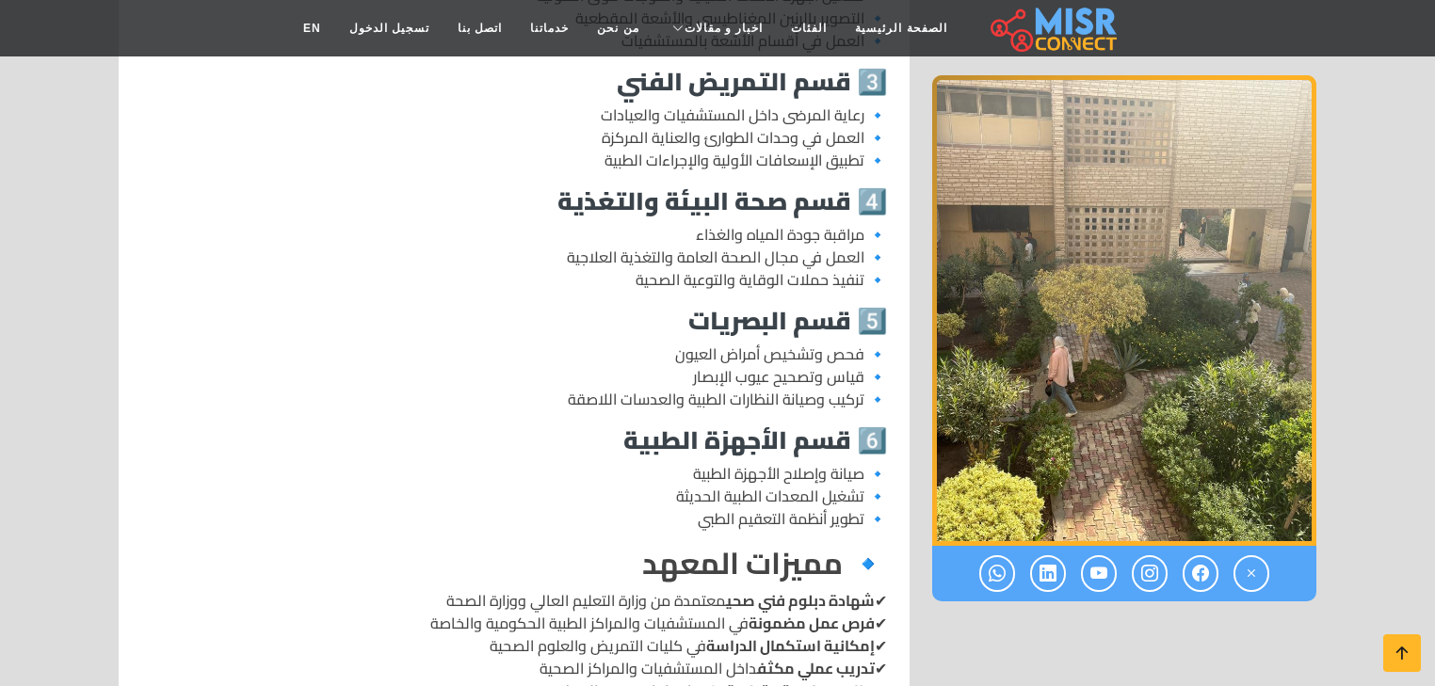
scroll to position [1280, 0]
